Goal: Use online tool/utility: Utilize a website feature to perform a specific function

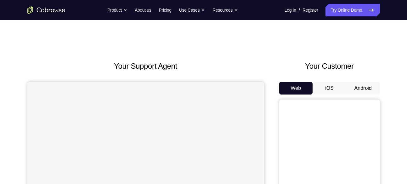
click at [369, 90] on button "Android" at bounding box center [363, 88] width 34 height 13
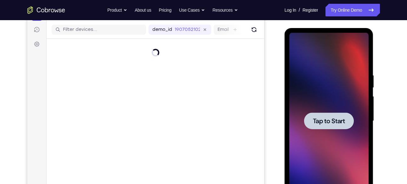
scroll to position [76, 0]
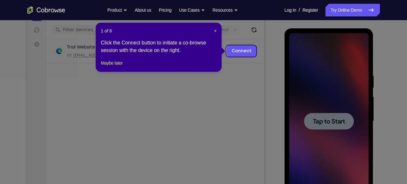
click at [321, 127] on icon at bounding box center [206, 92] width 412 height 184
click at [214, 29] on span "×" at bounding box center [215, 30] width 3 height 5
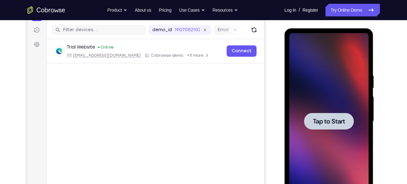
click at [312, 114] on div at bounding box center [329, 121] width 50 height 17
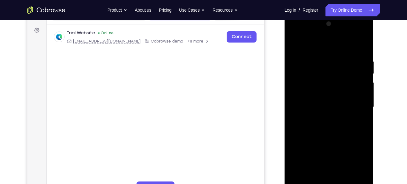
scroll to position [173, 0]
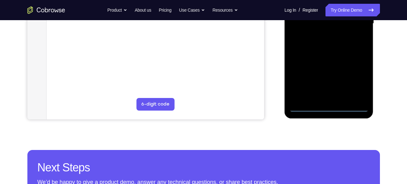
click at [329, 107] on div at bounding box center [328, 23] width 79 height 176
click at [361, 78] on div at bounding box center [328, 23] width 79 height 176
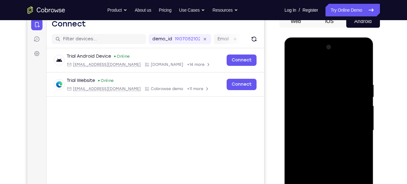
scroll to position [66, 0]
click at [295, 56] on div at bounding box center [328, 130] width 79 height 176
click at [356, 128] on div at bounding box center [328, 130] width 79 height 176
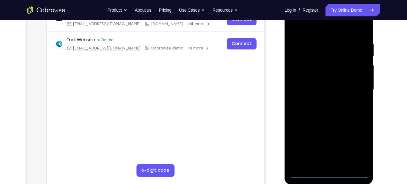
scroll to position [108, 0]
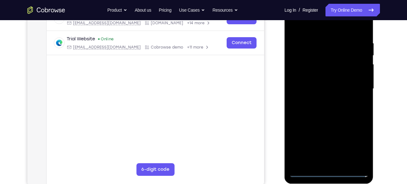
click at [320, 161] on div at bounding box center [328, 89] width 79 height 176
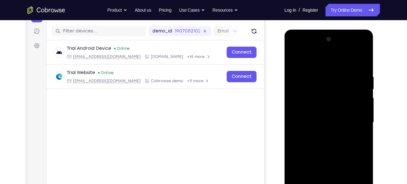
scroll to position [74, 0]
click at [318, 115] on div at bounding box center [328, 123] width 79 height 176
click at [313, 107] on div at bounding box center [328, 123] width 79 height 176
click at [329, 122] on div at bounding box center [328, 123] width 79 height 176
click at [330, 144] on div at bounding box center [328, 123] width 79 height 176
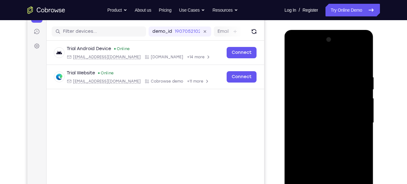
click at [326, 141] on div at bounding box center [328, 123] width 79 height 176
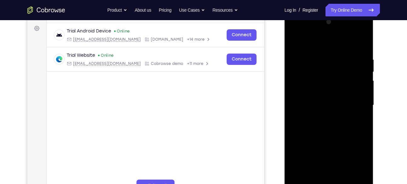
scroll to position [92, 0]
click at [364, 47] on div at bounding box center [328, 105] width 79 height 176
click at [317, 54] on div at bounding box center [328, 105] width 79 height 176
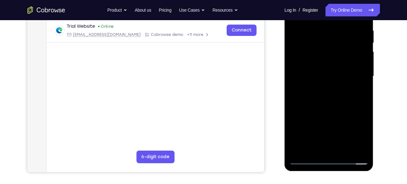
scroll to position [121, 0]
click at [362, 77] on div at bounding box center [328, 76] width 79 height 176
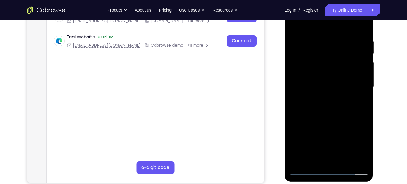
scroll to position [110, 0]
click at [359, 84] on div at bounding box center [328, 86] width 79 height 176
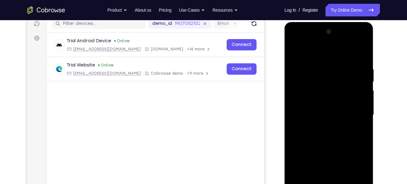
scroll to position [82, 0]
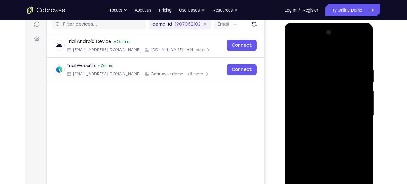
click at [359, 57] on div at bounding box center [328, 115] width 79 height 176
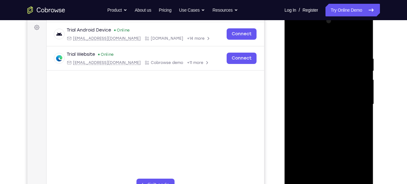
scroll to position [93, 0]
click at [363, 39] on div at bounding box center [328, 104] width 79 height 176
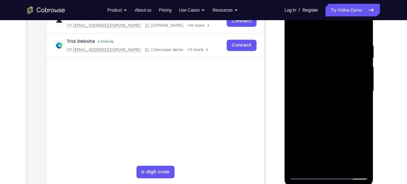
scroll to position [104, 0]
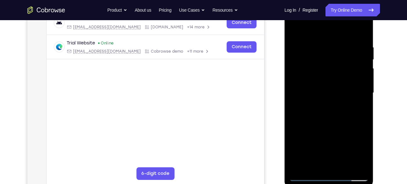
click at [295, 29] on div at bounding box center [328, 93] width 79 height 176
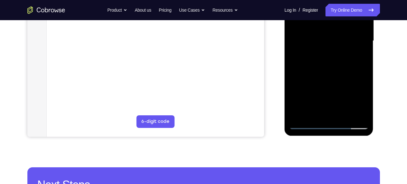
scroll to position [157, 0]
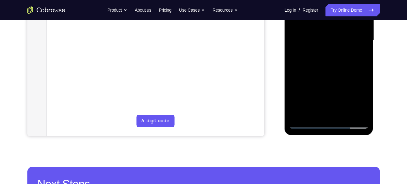
click at [344, 113] on div at bounding box center [328, 40] width 79 height 176
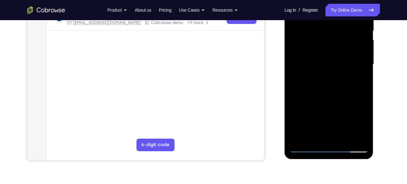
scroll to position [131, 0]
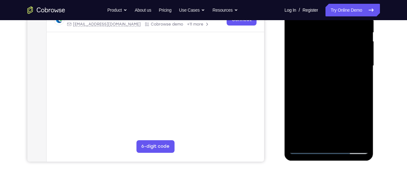
click at [322, 86] on div at bounding box center [328, 66] width 79 height 176
click at [358, 74] on div at bounding box center [328, 66] width 79 height 176
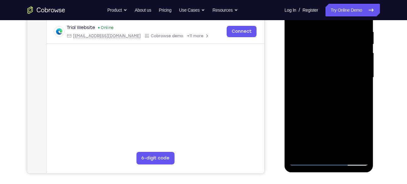
scroll to position [119, 0]
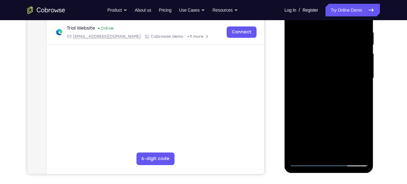
click at [325, 74] on div at bounding box center [328, 78] width 79 height 176
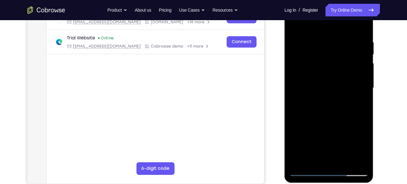
scroll to position [93, 0]
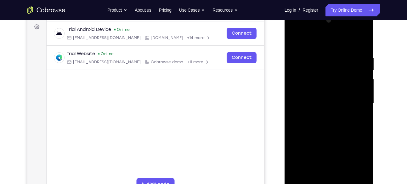
click at [295, 41] on div at bounding box center [328, 103] width 79 height 176
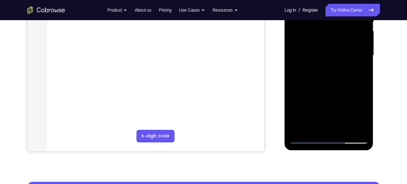
scroll to position [142, 0]
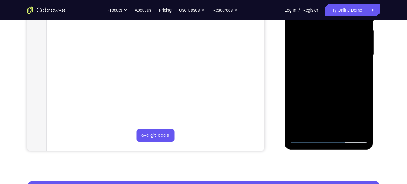
drag, startPoint x: 315, startPoint y: 120, endPoint x: 330, endPoint y: 76, distance: 46.8
click at [330, 76] on div at bounding box center [328, 55] width 79 height 176
drag, startPoint x: 317, startPoint y: 116, endPoint x: 324, endPoint y: 75, distance: 42.1
click at [324, 75] on div at bounding box center [328, 55] width 79 height 176
drag, startPoint x: 312, startPoint y: 118, endPoint x: 330, endPoint y: 70, distance: 51.1
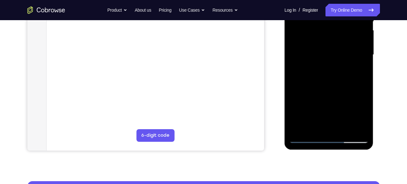
click at [330, 70] on div at bounding box center [328, 55] width 79 height 176
drag, startPoint x: 313, startPoint y: 121, endPoint x: 327, endPoint y: 79, distance: 44.2
click at [327, 79] on div at bounding box center [328, 55] width 79 height 176
drag, startPoint x: 315, startPoint y: 118, endPoint x: 333, endPoint y: 71, distance: 50.3
click at [333, 71] on div at bounding box center [328, 55] width 79 height 176
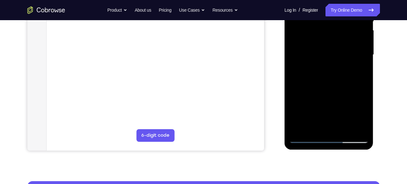
drag, startPoint x: 312, startPoint y: 126, endPoint x: 328, endPoint y: 83, distance: 45.7
click at [328, 83] on div at bounding box center [328, 55] width 79 height 176
click at [317, 85] on div at bounding box center [328, 55] width 79 height 176
click at [362, 114] on div at bounding box center [328, 55] width 79 height 176
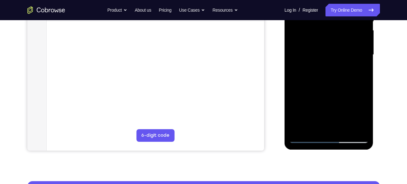
click at [362, 114] on div at bounding box center [328, 55] width 79 height 176
click at [359, 70] on div at bounding box center [328, 55] width 79 height 176
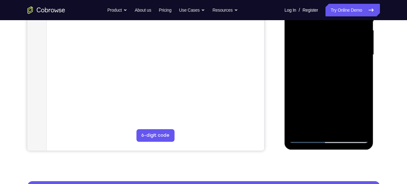
click at [361, 70] on div at bounding box center [328, 55] width 79 height 176
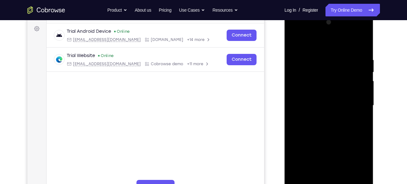
scroll to position [91, 0]
click at [295, 43] on div at bounding box center [328, 106] width 79 height 176
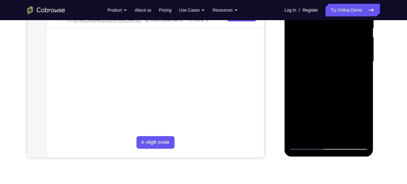
scroll to position [136, 0]
click at [302, 47] on div at bounding box center [328, 61] width 79 height 176
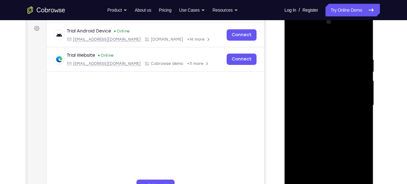
scroll to position [92, 0]
click at [304, 41] on div at bounding box center [328, 105] width 79 height 176
click at [292, 41] on div at bounding box center [328, 105] width 79 height 176
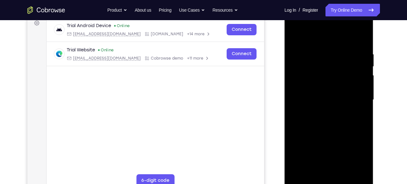
scroll to position [97, 0]
click at [296, 37] on div at bounding box center [328, 100] width 79 height 176
click at [296, 34] on div at bounding box center [328, 100] width 79 height 176
click at [322, 50] on div at bounding box center [328, 100] width 79 height 176
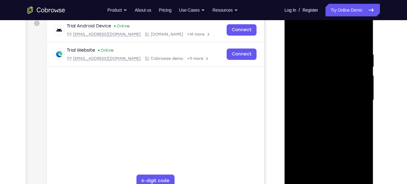
click at [298, 39] on div at bounding box center [328, 100] width 79 height 176
click at [343, 58] on div at bounding box center [328, 100] width 79 height 176
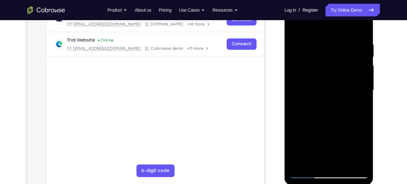
scroll to position [107, 0]
click at [337, 109] on div at bounding box center [328, 90] width 79 height 176
click at [319, 107] on div at bounding box center [328, 90] width 79 height 176
click at [314, 99] on div at bounding box center [328, 90] width 79 height 176
click at [319, 89] on div at bounding box center [328, 90] width 79 height 176
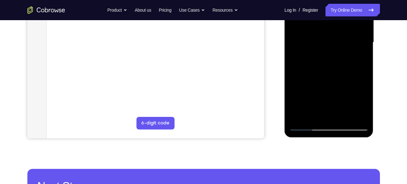
scroll to position [80, 0]
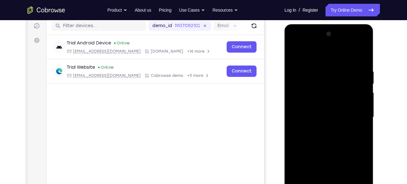
click at [294, 53] on div at bounding box center [328, 117] width 79 height 176
click at [296, 53] on div at bounding box center [328, 117] width 79 height 176
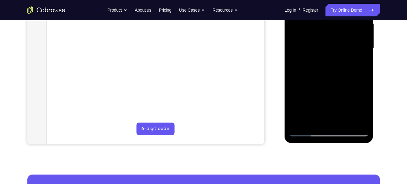
scroll to position [153, 0]
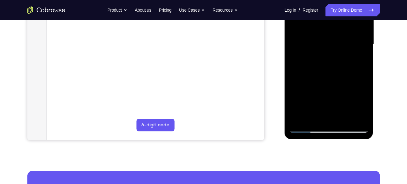
click at [313, 118] on div at bounding box center [328, 44] width 79 height 176
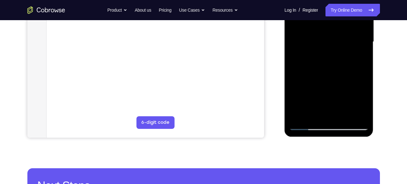
scroll to position [155, 0]
click at [343, 115] on div at bounding box center [328, 41] width 79 height 176
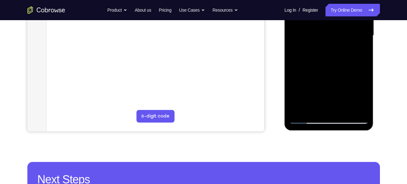
scroll to position [162, 0]
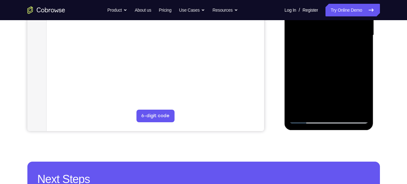
drag, startPoint x: 313, startPoint y: 101, endPoint x: 326, endPoint y: 59, distance: 43.7
click at [326, 59] on div at bounding box center [328, 35] width 79 height 176
drag, startPoint x: 319, startPoint y: 98, endPoint x: 328, endPoint y: 62, distance: 36.7
click at [328, 62] on div at bounding box center [328, 35] width 79 height 176
drag, startPoint x: 317, startPoint y: 99, endPoint x: 329, endPoint y: 62, distance: 39.3
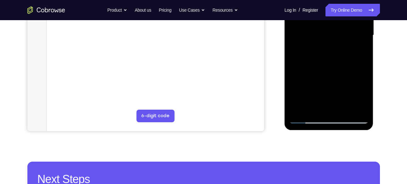
click at [329, 62] on div at bounding box center [328, 35] width 79 height 176
drag, startPoint x: 315, startPoint y: 100, endPoint x: 337, endPoint y: 55, distance: 50.7
click at [337, 55] on div at bounding box center [328, 35] width 79 height 176
drag, startPoint x: 324, startPoint y: 103, endPoint x: 331, endPoint y: 65, distance: 38.8
click at [331, 65] on div at bounding box center [328, 35] width 79 height 176
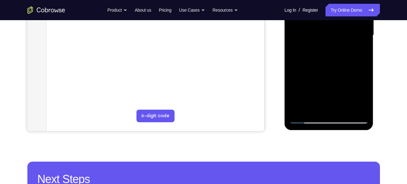
drag, startPoint x: 315, startPoint y: 98, endPoint x: 325, endPoint y: 63, distance: 36.4
click at [325, 63] on div at bounding box center [328, 35] width 79 height 176
drag, startPoint x: 314, startPoint y: 100, endPoint x: 331, endPoint y: 58, distance: 45.6
click at [331, 58] on div at bounding box center [328, 35] width 79 height 176
drag, startPoint x: 319, startPoint y: 104, endPoint x: 328, endPoint y: 69, distance: 36.5
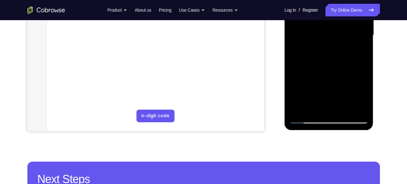
click at [328, 69] on div at bounding box center [328, 35] width 79 height 176
drag, startPoint x: 316, startPoint y: 94, endPoint x: 325, endPoint y: 72, distance: 23.3
click at [325, 72] on div at bounding box center [328, 35] width 79 height 176
click at [305, 118] on div at bounding box center [328, 35] width 79 height 176
click at [301, 108] on div at bounding box center [328, 35] width 79 height 176
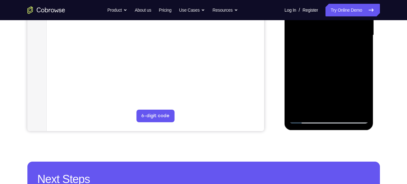
click at [360, 110] on div at bounding box center [328, 35] width 79 height 176
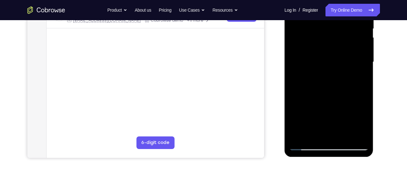
scroll to position [132, 0]
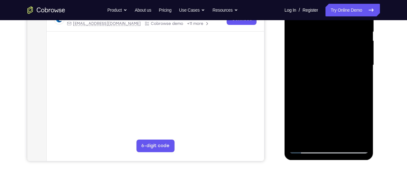
click at [302, 119] on div at bounding box center [328, 65] width 79 height 176
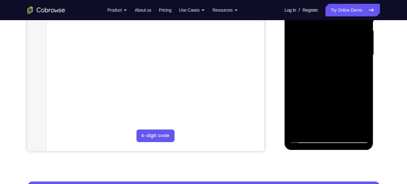
scroll to position [143, 0]
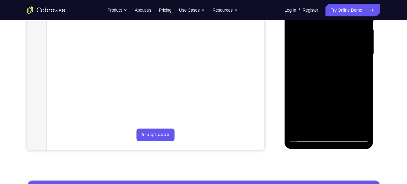
drag, startPoint x: 314, startPoint y: 98, endPoint x: 329, endPoint y: 60, distance: 41.1
click at [329, 60] on div at bounding box center [328, 54] width 79 height 176
drag, startPoint x: 326, startPoint y: 68, endPoint x: 323, endPoint y: 103, distance: 35.7
click at [323, 103] on div at bounding box center [328, 54] width 79 height 176
click at [297, 129] on div at bounding box center [328, 54] width 79 height 176
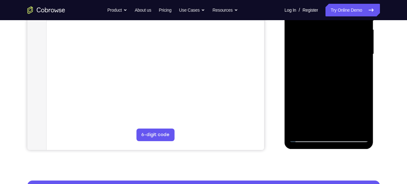
scroll to position [128, 0]
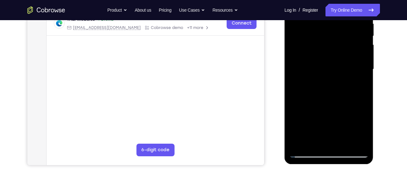
click at [298, 143] on div at bounding box center [328, 69] width 79 height 176
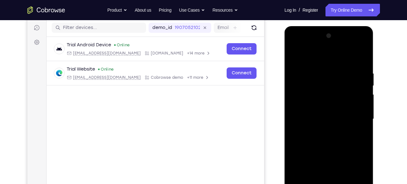
scroll to position [141, 0]
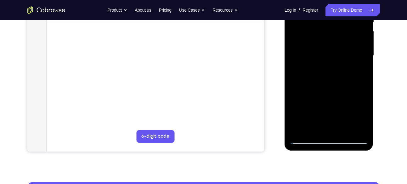
click at [342, 131] on div at bounding box center [328, 56] width 79 height 176
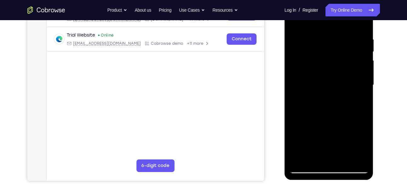
scroll to position [142, 0]
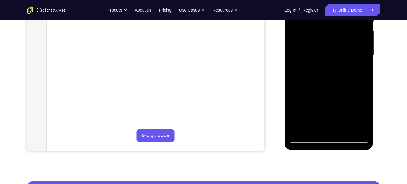
drag, startPoint x: 312, startPoint y: 122, endPoint x: 323, endPoint y: 82, distance: 41.5
click at [323, 82] on div at bounding box center [328, 55] width 79 height 176
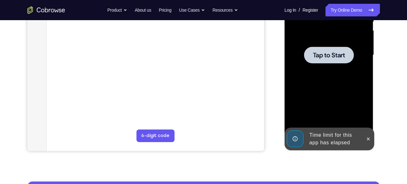
drag, startPoint x: 318, startPoint y: 73, endPoint x: 317, endPoint y: 86, distance: 12.9
click at [317, 86] on div at bounding box center [328, 55] width 79 height 176
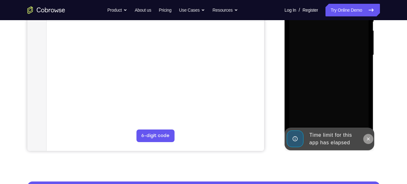
click at [368, 137] on icon at bounding box center [368, 138] width 5 height 5
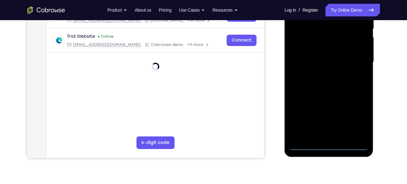
scroll to position [138, 0]
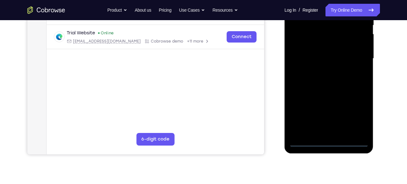
click at [328, 141] on div at bounding box center [328, 58] width 79 height 176
click at [356, 113] on div at bounding box center [328, 58] width 79 height 176
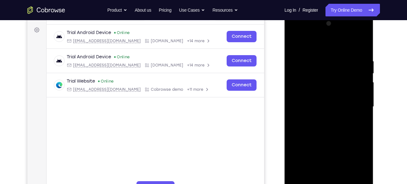
click at [295, 32] on div at bounding box center [328, 107] width 79 height 176
click at [353, 100] on div at bounding box center [328, 107] width 79 height 176
click at [321, 118] on div at bounding box center [328, 107] width 79 height 176
click at [322, 100] on div at bounding box center [328, 107] width 79 height 176
click at [303, 93] on div at bounding box center [328, 107] width 79 height 176
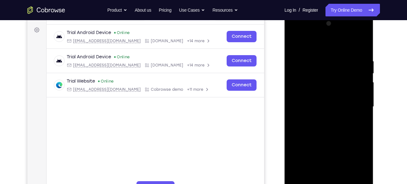
click at [324, 105] on div at bounding box center [328, 107] width 79 height 176
click at [323, 126] on div at bounding box center [328, 107] width 79 height 176
click at [326, 126] on div at bounding box center [328, 107] width 79 height 176
click at [322, 128] on div at bounding box center [328, 107] width 79 height 176
click at [337, 122] on div at bounding box center [328, 107] width 79 height 176
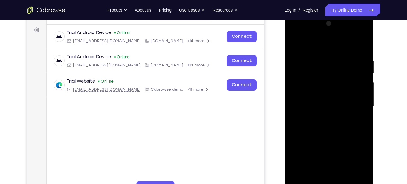
click at [316, 53] on div at bounding box center [328, 107] width 79 height 176
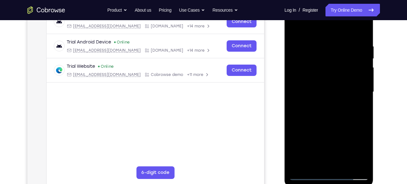
scroll to position [105, 0]
click at [360, 30] on div at bounding box center [328, 92] width 79 height 176
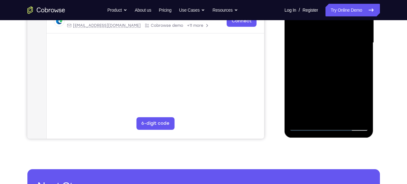
scroll to position [156, 0]
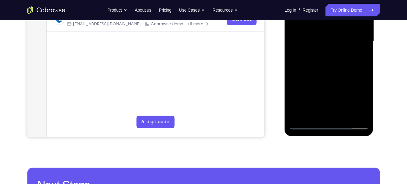
click at [342, 113] on div at bounding box center [328, 41] width 79 height 176
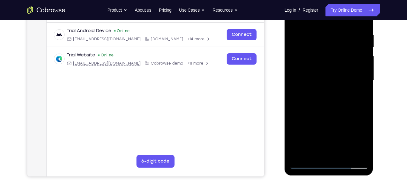
scroll to position [114, 0]
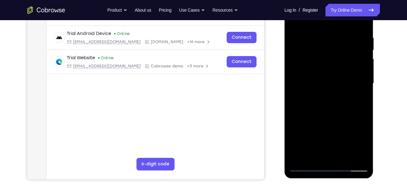
click at [332, 104] on div at bounding box center [328, 83] width 79 height 176
click at [359, 92] on div at bounding box center [328, 83] width 79 height 176
drag, startPoint x: 329, startPoint y: 127, endPoint x: 346, endPoint y: 65, distance: 63.9
click at [346, 65] on div at bounding box center [328, 83] width 79 height 176
drag, startPoint x: 325, startPoint y: 132, endPoint x: 338, endPoint y: 89, distance: 45.0
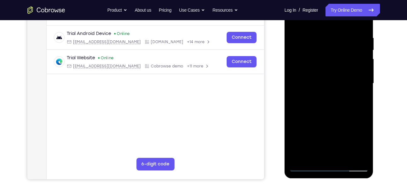
click at [338, 89] on div at bounding box center [328, 83] width 79 height 176
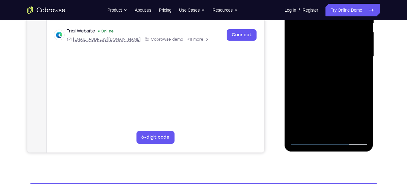
scroll to position [141, 0]
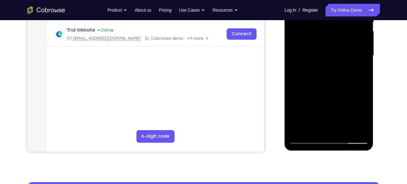
click at [306, 138] on div at bounding box center [328, 56] width 79 height 176
click at [343, 127] on div at bounding box center [328, 56] width 79 height 176
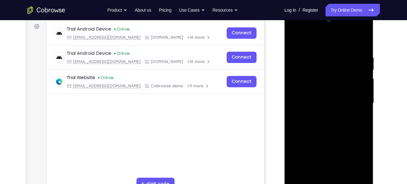
scroll to position [94, 0]
click at [292, 82] on div at bounding box center [328, 103] width 79 height 176
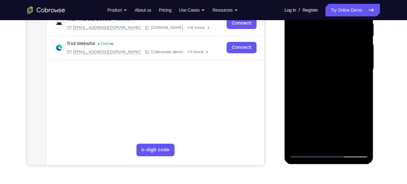
scroll to position [128, 0]
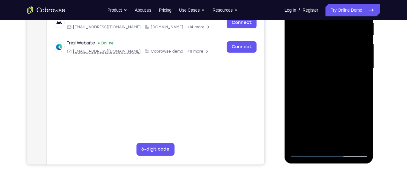
click at [345, 142] on div at bounding box center [328, 68] width 79 height 176
click at [324, 79] on div at bounding box center [328, 68] width 79 height 176
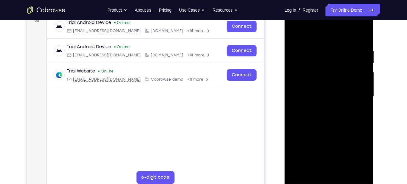
click at [304, 33] on div at bounding box center [328, 96] width 79 height 176
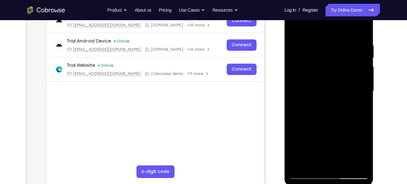
scroll to position [104, 0]
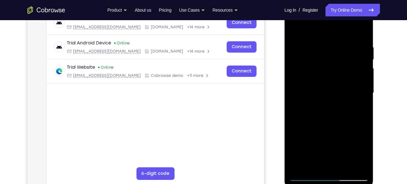
click at [294, 28] on div at bounding box center [328, 93] width 79 height 176
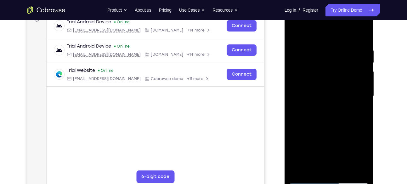
scroll to position [101, 0]
click at [294, 31] on div at bounding box center [328, 96] width 79 height 176
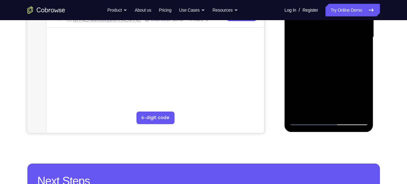
click at [314, 110] on div at bounding box center [328, 37] width 79 height 176
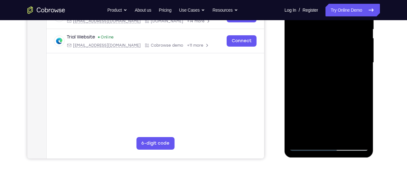
scroll to position [135, 0]
drag, startPoint x: 323, startPoint y: 113, endPoint x: 334, endPoint y: 63, distance: 51.4
click at [334, 63] on div at bounding box center [328, 62] width 79 height 176
drag, startPoint x: 333, startPoint y: 99, endPoint x: 340, endPoint y: 48, distance: 51.5
click at [340, 48] on div at bounding box center [328, 62] width 79 height 176
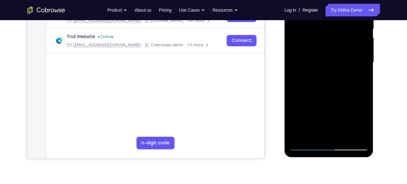
drag, startPoint x: 332, startPoint y: 98, endPoint x: 338, endPoint y: 46, distance: 52.3
click at [338, 46] on div at bounding box center [328, 62] width 79 height 176
drag, startPoint x: 334, startPoint y: 107, endPoint x: 337, endPoint y: 51, distance: 56.1
click at [337, 51] on div at bounding box center [328, 62] width 79 height 176
drag, startPoint x: 331, startPoint y: 106, endPoint x: 337, endPoint y: 48, distance: 58.5
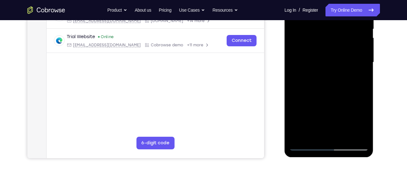
click at [337, 48] on div at bounding box center [328, 62] width 79 height 176
drag, startPoint x: 323, startPoint y: 110, endPoint x: 336, endPoint y: 45, distance: 67.0
click at [336, 45] on div at bounding box center [328, 62] width 79 height 176
click at [308, 59] on div at bounding box center [328, 62] width 79 height 176
drag, startPoint x: 328, startPoint y: 114, endPoint x: 334, endPoint y: 50, distance: 64.8
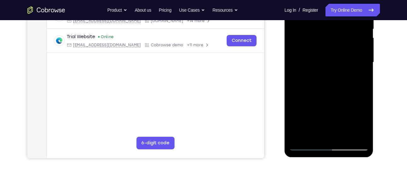
click at [334, 50] on div at bounding box center [328, 62] width 79 height 176
drag, startPoint x: 325, startPoint y: 105, endPoint x: 343, endPoint y: 47, distance: 61.6
click at [343, 47] on div at bounding box center [328, 62] width 79 height 176
drag, startPoint x: 332, startPoint y: 107, endPoint x: 350, endPoint y: 55, distance: 55.0
click at [350, 55] on div at bounding box center [328, 62] width 79 height 176
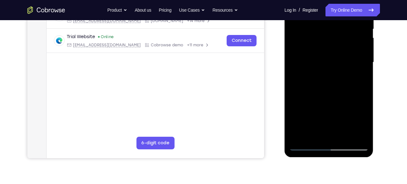
drag, startPoint x: 331, startPoint y: 106, endPoint x: 348, endPoint y: 38, distance: 69.8
click at [348, 38] on div at bounding box center [328, 62] width 79 height 176
drag, startPoint x: 329, startPoint y: 107, endPoint x: 345, endPoint y: 58, distance: 51.6
click at [345, 58] on div at bounding box center [328, 62] width 79 height 176
drag, startPoint x: 341, startPoint y: 105, endPoint x: 348, endPoint y: 54, distance: 51.4
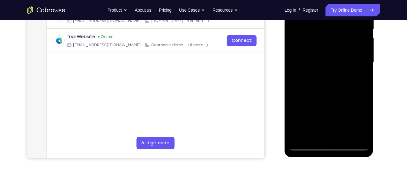
click at [348, 54] on div at bounding box center [328, 62] width 79 height 176
drag, startPoint x: 335, startPoint y: 105, endPoint x: 350, endPoint y: 41, distance: 66.2
click at [350, 41] on div at bounding box center [328, 62] width 79 height 176
drag, startPoint x: 326, startPoint y: 109, endPoint x: 338, endPoint y: 35, distance: 74.4
click at [338, 35] on div at bounding box center [328, 62] width 79 height 176
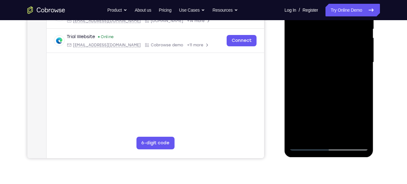
drag, startPoint x: 326, startPoint y: 109, endPoint x: 345, endPoint y: 43, distance: 68.4
click at [345, 43] on div at bounding box center [328, 62] width 79 height 176
drag, startPoint x: 325, startPoint y: 106, endPoint x: 335, endPoint y: 56, distance: 50.7
click at [335, 56] on div at bounding box center [328, 62] width 79 height 176
drag, startPoint x: 323, startPoint y: 104, endPoint x: 338, endPoint y: 33, distance: 71.9
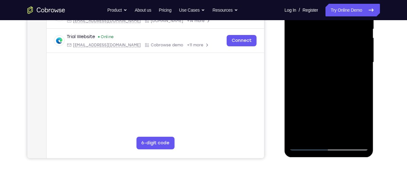
click at [338, 33] on div at bounding box center [328, 62] width 79 height 176
drag, startPoint x: 323, startPoint y: 106, endPoint x: 334, endPoint y: 46, distance: 61.7
click at [334, 46] on div at bounding box center [328, 62] width 79 height 176
drag, startPoint x: 330, startPoint y: 101, endPoint x: 340, endPoint y: 47, distance: 54.6
click at [340, 47] on div at bounding box center [328, 62] width 79 height 176
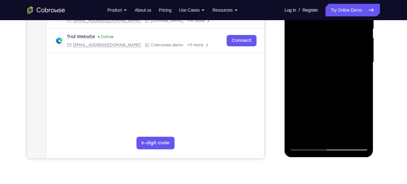
click at [300, 135] on div at bounding box center [328, 62] width 79 height 176
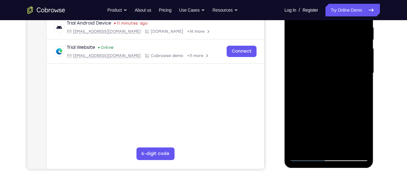
scroll to position [141, 0]
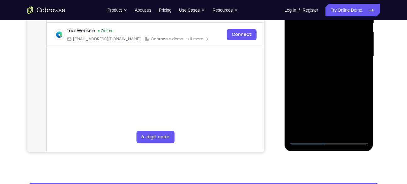
click at [343, 130] on div at bounding box center [328, 56] width 79 height 176
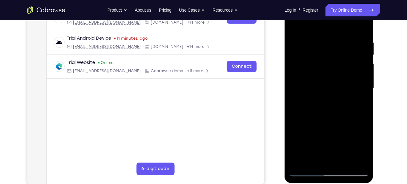
scroll to position [108, 0]
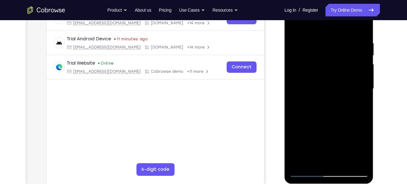
click at [296, 24] on div at bounding box center [328, 89] width 79 height 176
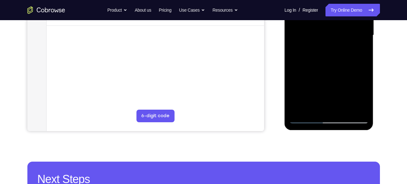
scroll to position [161, 0]
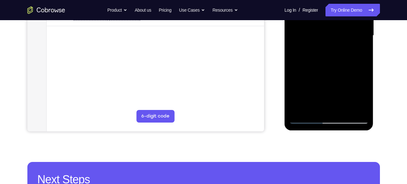
click at [345, 110] on div at bounding box center [328, 35] width 79 height 176
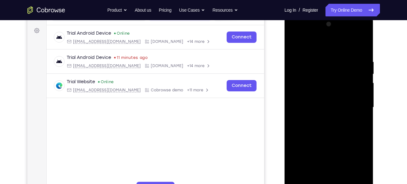
scroll to position [83, 0]
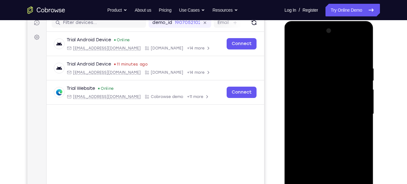
click at [297, 49] on div at bounding box center [328, 114] width 79 height 176
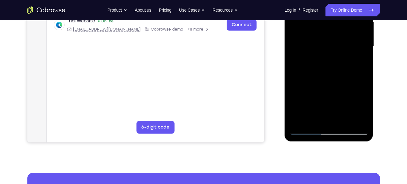
scroll to position [151, 0]
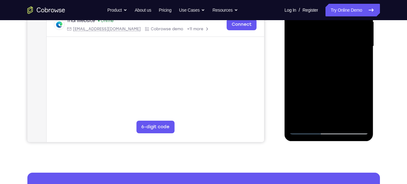
click at [358, 120] on div at bounding box center [328, 46] width 79 height 176
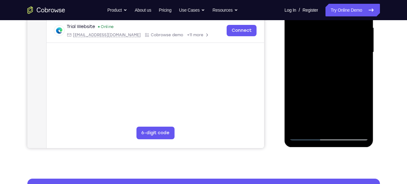
scroll to position [144, 0]
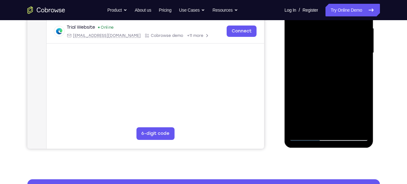
drag, startPoint x: 323, startPoint y: 102, endPoint x: 330, endPoint y: 52, distance: 50.3
click at [330, 52] on div at bounding box center [328, 53] width 79 height 176
drag, startPoint x: 320, startPoint y: 106, endPoint x: 333, endPoint y: 57, distance: 50.3
click at [333, 57] on div at bounding box center [328, 53] width 79 height 176
drag, startPoint x: 327, startPoint y: 61, endPoint x: 336, endPoint y: 29, distance: 33.5
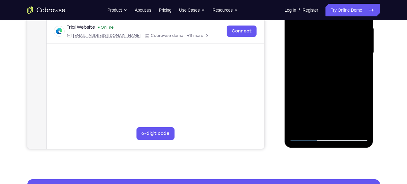
click at [336, 29] on div at bounding box center [328, 53] width 79 height 176
drag, startPoint x: 319, startPoint y: 91, endPoint x: 326, endPoint y: 85, distance: 9.6
click at [326, 85] on div at bounding box center [328, 53] width 79 height 176
drag, startPoint x: 332, startPoint y: 52, endPoint x: 330, endPoint y: 82, distance: 29.7
click at [330, 82] on div at bounding box center [328, 53] width 79 height 176
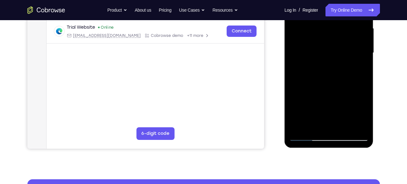
click at [302, 52] on div at bounding box center [328, 53] width 79 height 176
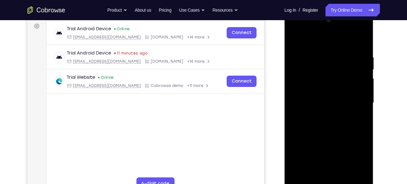
scroll to position [59, 0]
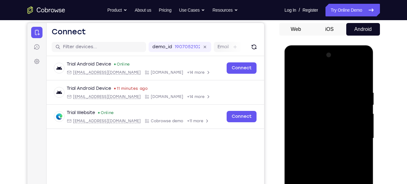
click at [363, 57] on div at bounding box center [328, 138] width 79 height 176
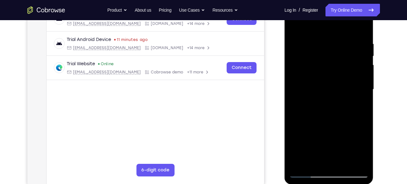
scroll to position [119, 0]
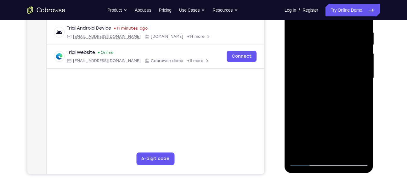
click at [295, 77] on div at bounding box center [328, 78] width 79 height 176
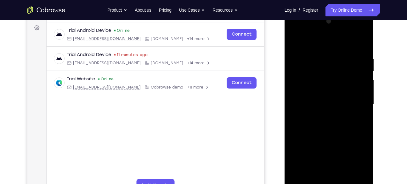
scroll to position [93, 0]
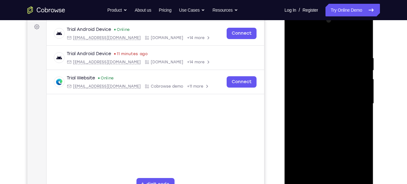
click at [361, 87] on div at bounding box center [328, 103] width 79 height 176
click at [354, 80] on div at bounding box center [328, 103] width 79 height 176
click at [352, 69] on div at bounding box center [328, 103] width 79 height 176
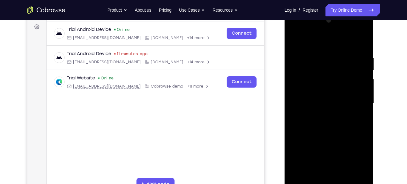
click at [352, 69] on div at bounding box center [328, 103] width 79 height 176
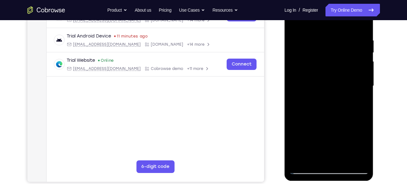
scroll to position [95, 0]
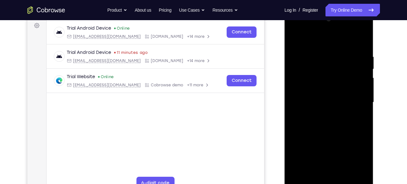
click at [355, 69] on div at bounding box center [328, 102] width 79 height 176
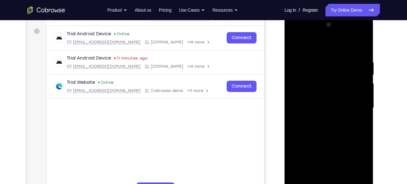
scroll to position [89, 0]
click at [353, 76] on div at bounding box center [328, 108] width 79 height 176
click at [355, 54] on div at bounding box center [328, 108] width 79 height 176
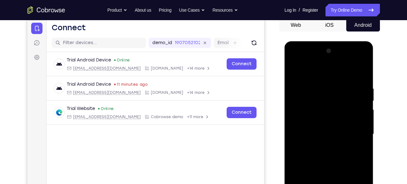
scroll to position [59, 0]
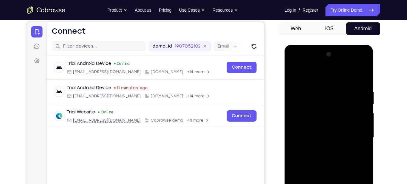
click at [363, 55] on div at bounding box center [328, 137] width 79 height 176
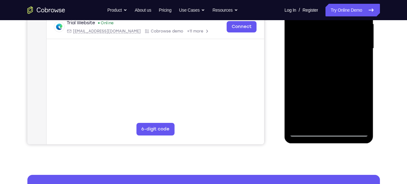
scroll to position [155, 0]
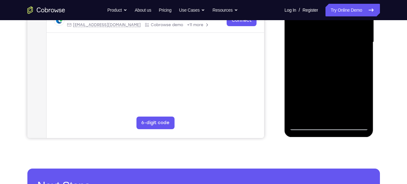
drag, startPoint x: 318, startPoint y: 97, endPoint x: 329, endPoint y: 71, distance: 27.7
click at [329, 71] on div at bounding box center [328, 42] width 79 height 176
click at [310, 70] on div at bounding box center [328, 42] width 79 height 176
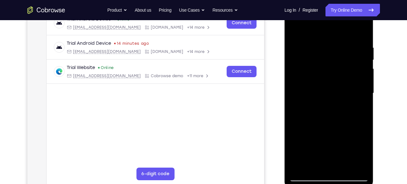
scroll to position [76, 0]
